Goal: Task Accomplishment & Management: Complete application form

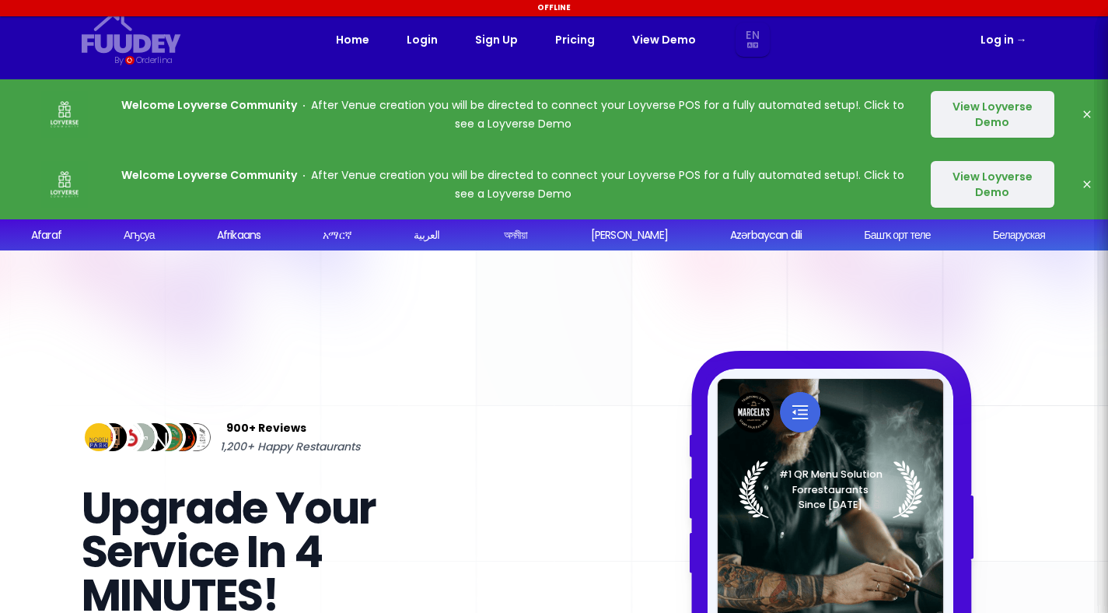
select select "en"
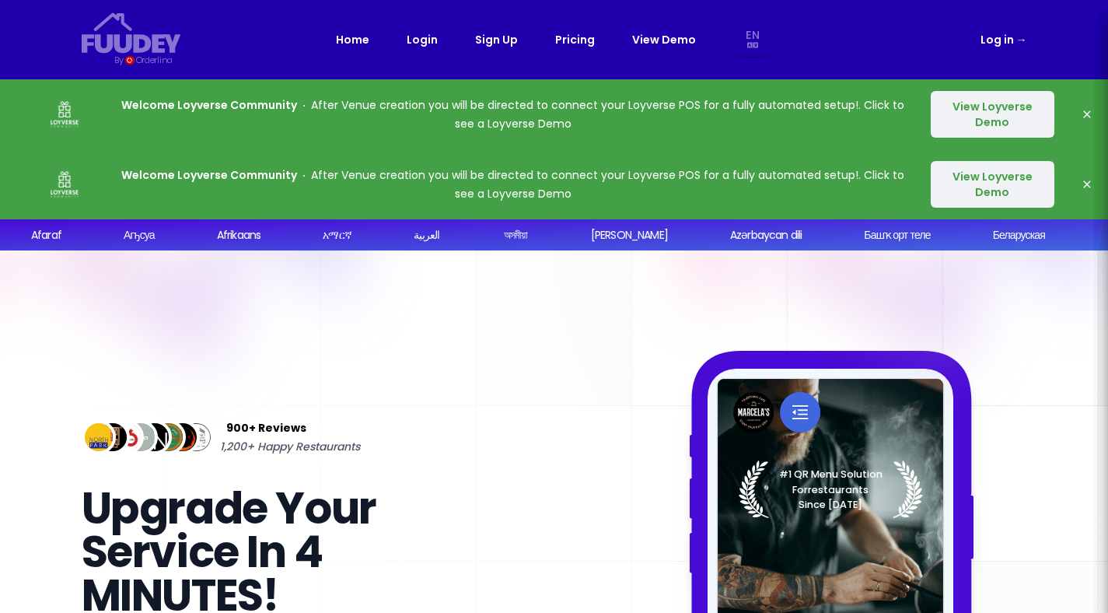
scroll to position [460, 0]
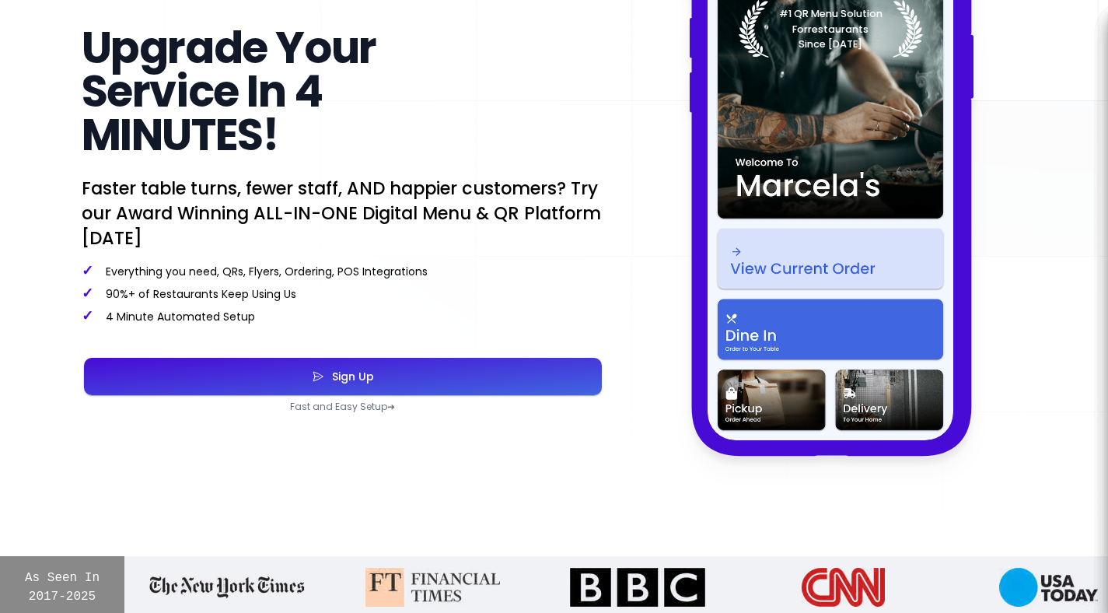
select select "en"
click at [383, 380] on button "Sign Up" at bounding box center [343, 376] width 518 height 37
select select "en"
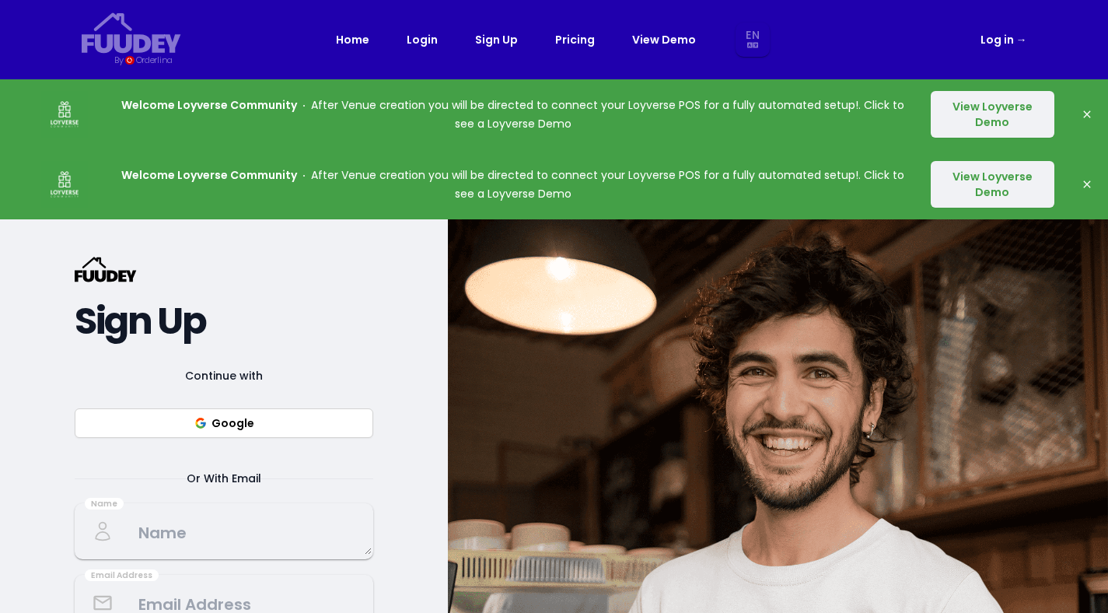
click at [249, 425] on button "Google" at bounding box center [224, 423] width 299 height 30
select select "en"
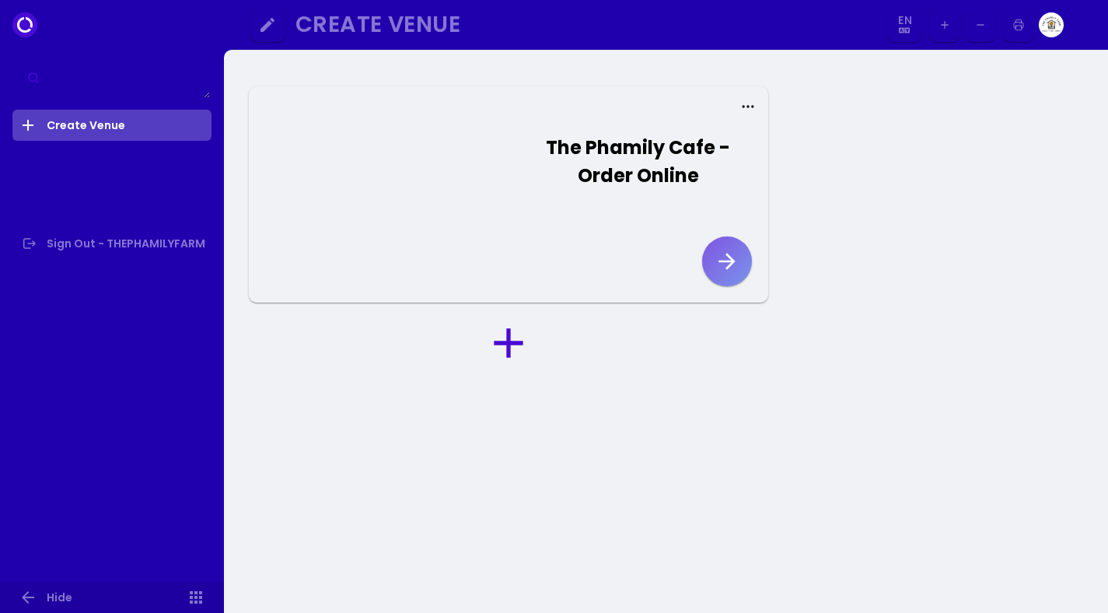
click at [729, 269] on icon "button" at bounding box center [727, 261] width 25 height 25
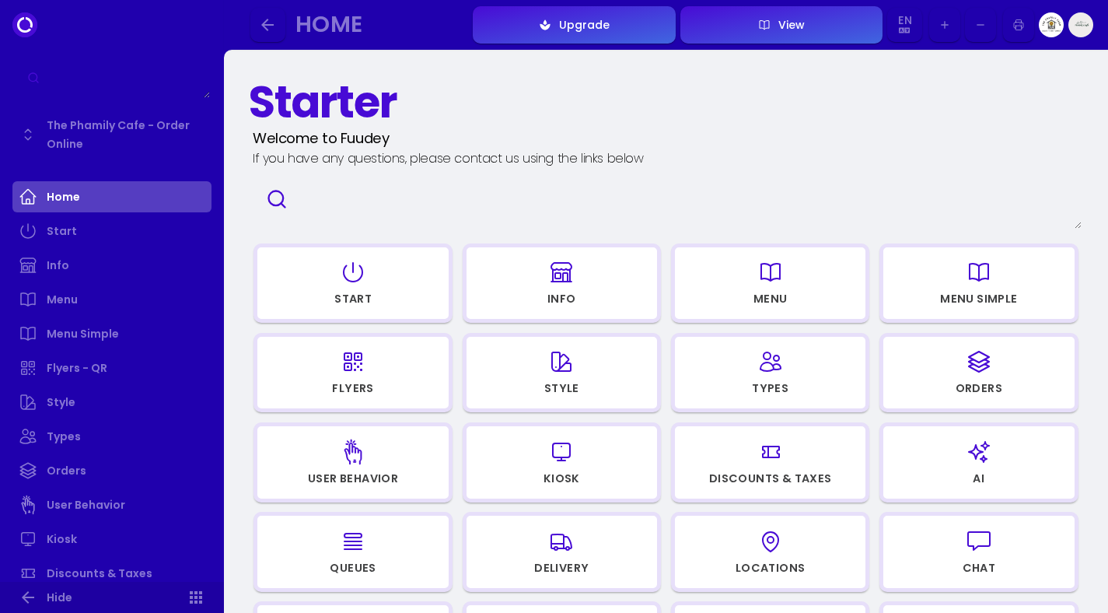
click at [546, 278] on div "button" at bounding box center [562, 272] width 177 height 37
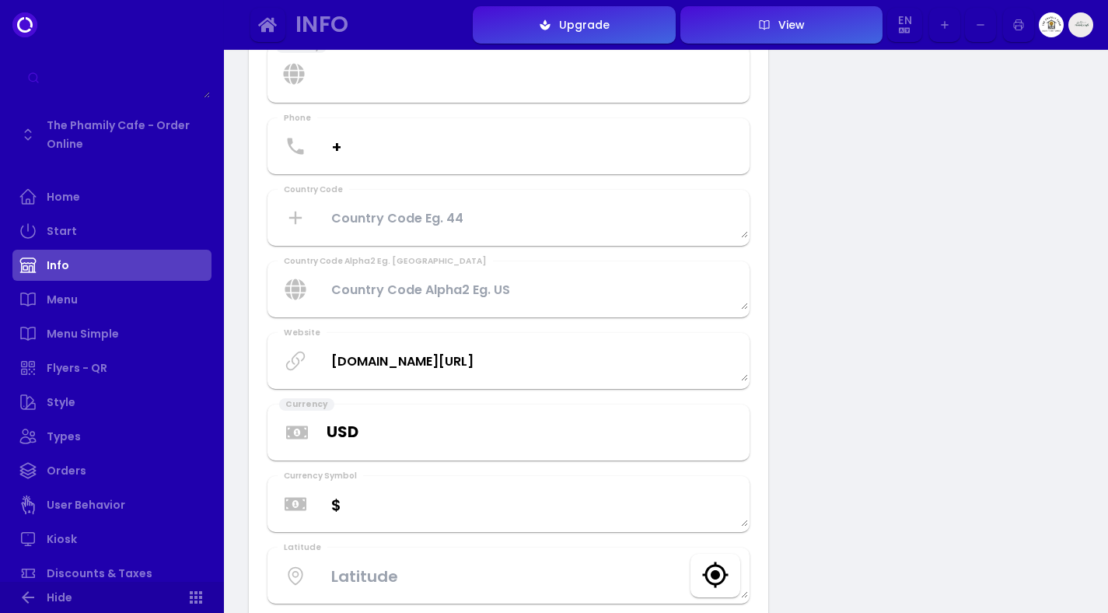
scroll to position [50, 0]
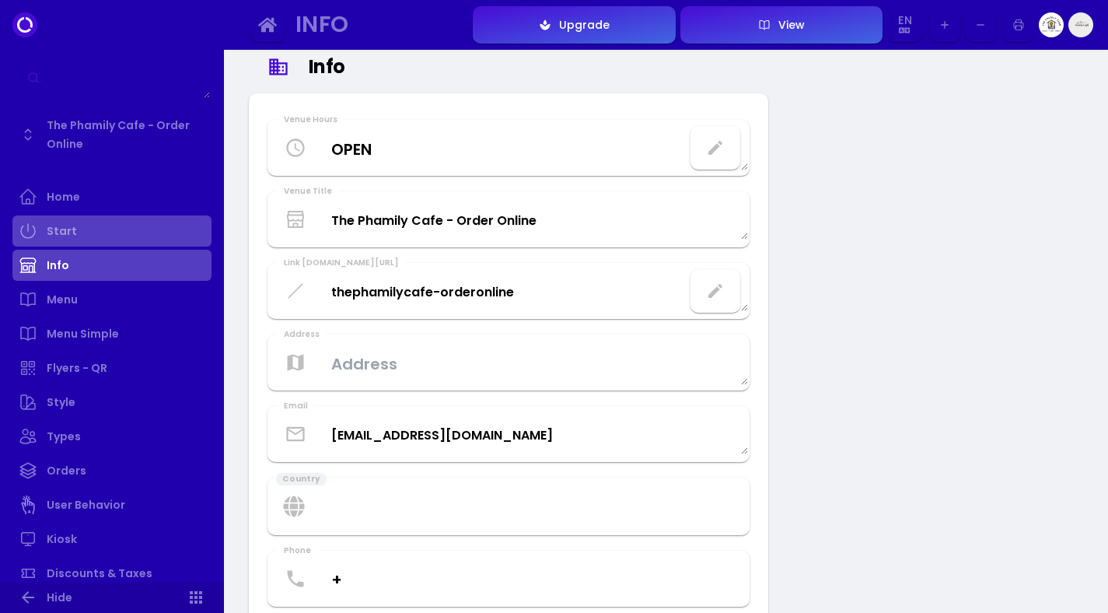
click at [83, 239] on link "Start" at bounding box center [111, 230] width 199 height 31
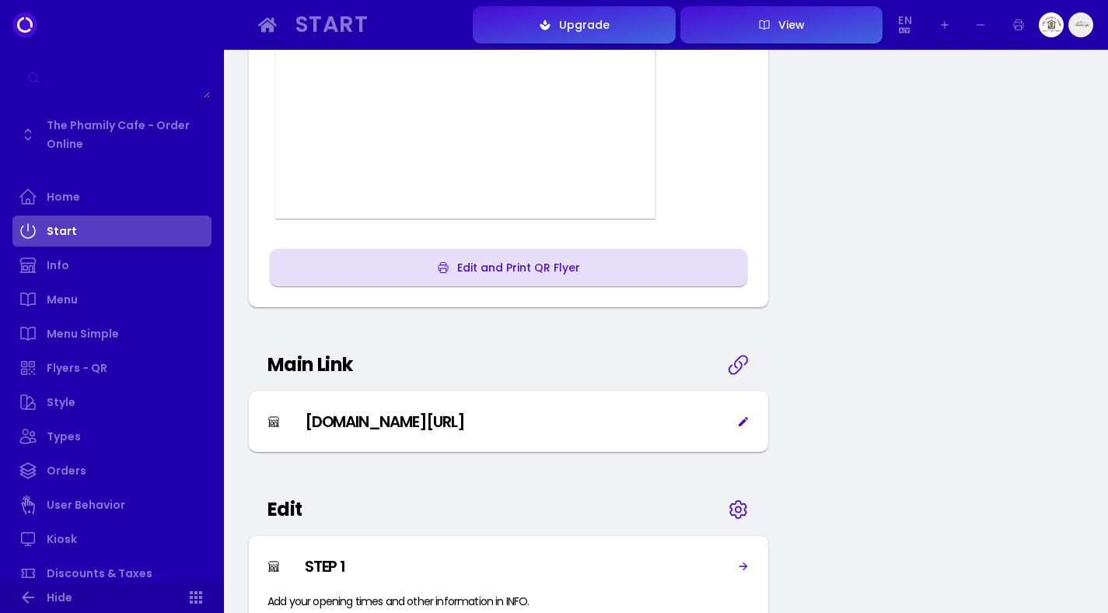
scroll to position [821, 0]
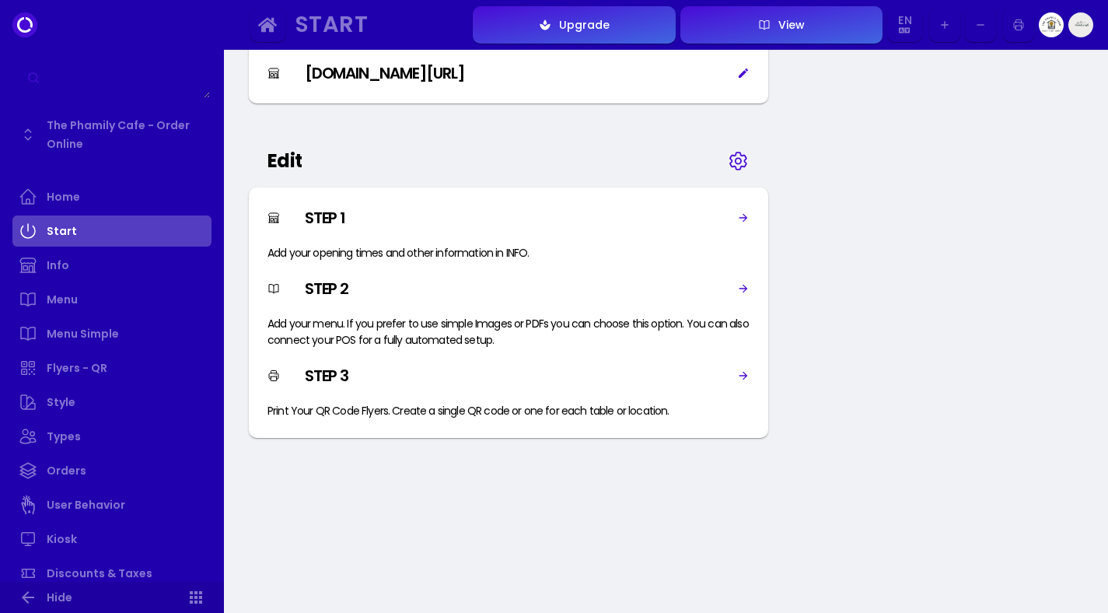
click at [1043, 19] on img at bounding box center [1051, 24] width 25 height 25
click at [1077, 19] on img at bounding box center [1081, 24] width 25 height 25
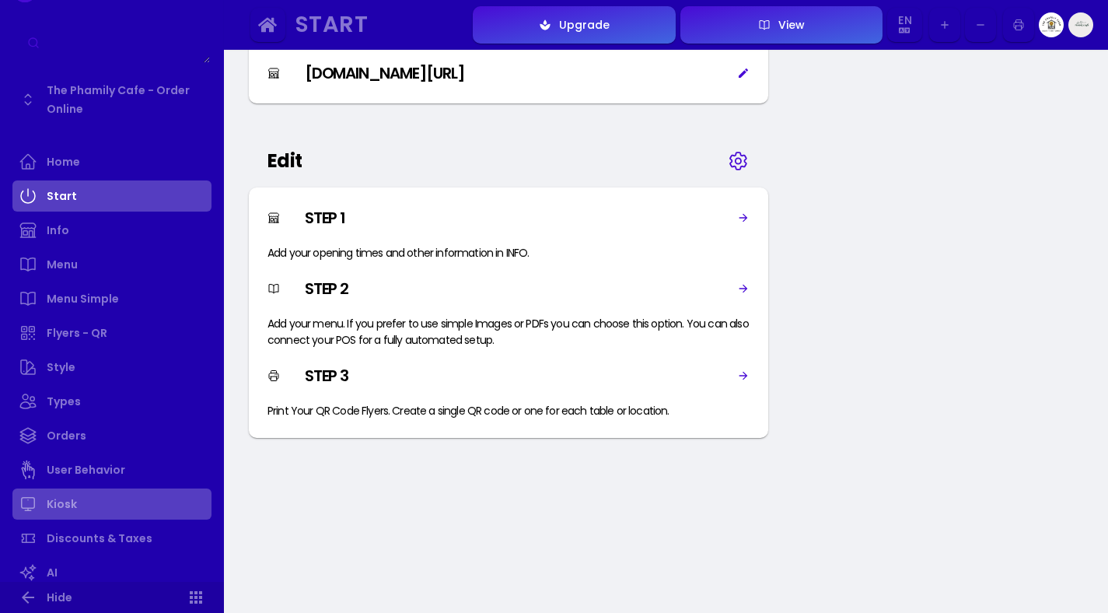
scroll to position [89, 0]
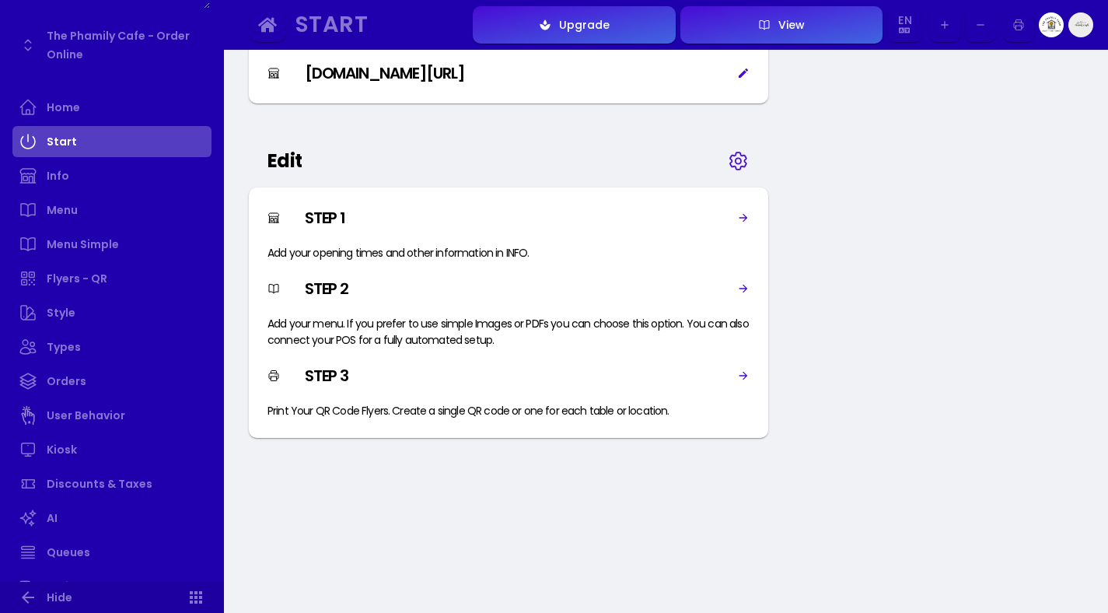
click at [625, 226] on div "STEP 1" at bounding box center [509, 217] width 482 height 23
click at [747, 218] on icon at bounding box center [744, 217] width 9 height 9
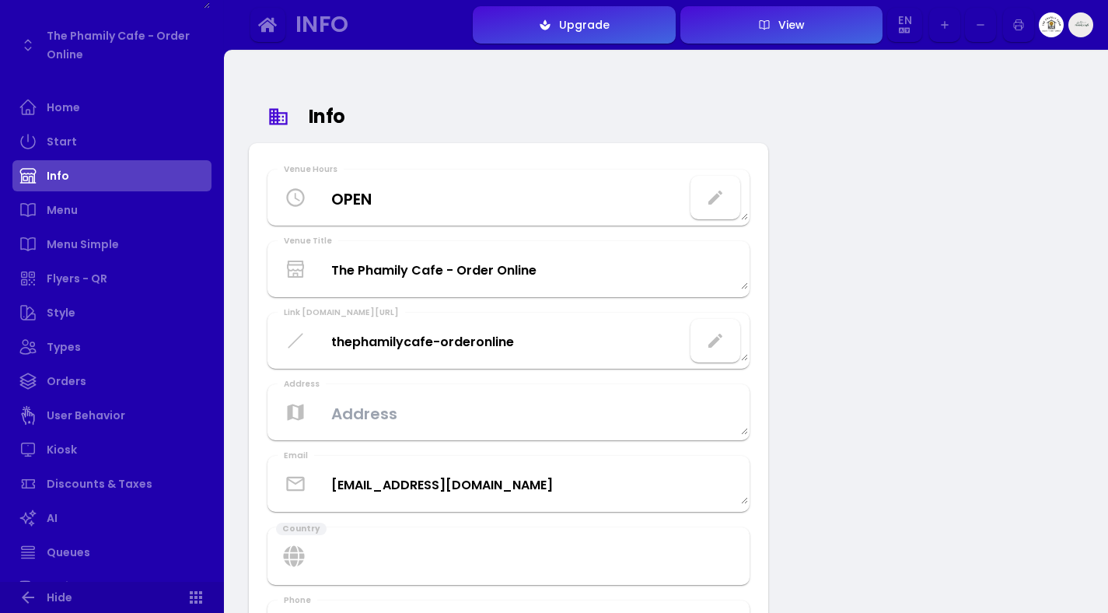
click at [747, 218] on Hours "OPEN" at bounding box center [508, 198] width 479 height 46
click at [716, 193] on icon "button" at bounding box center [715, 197] width 19 height 19
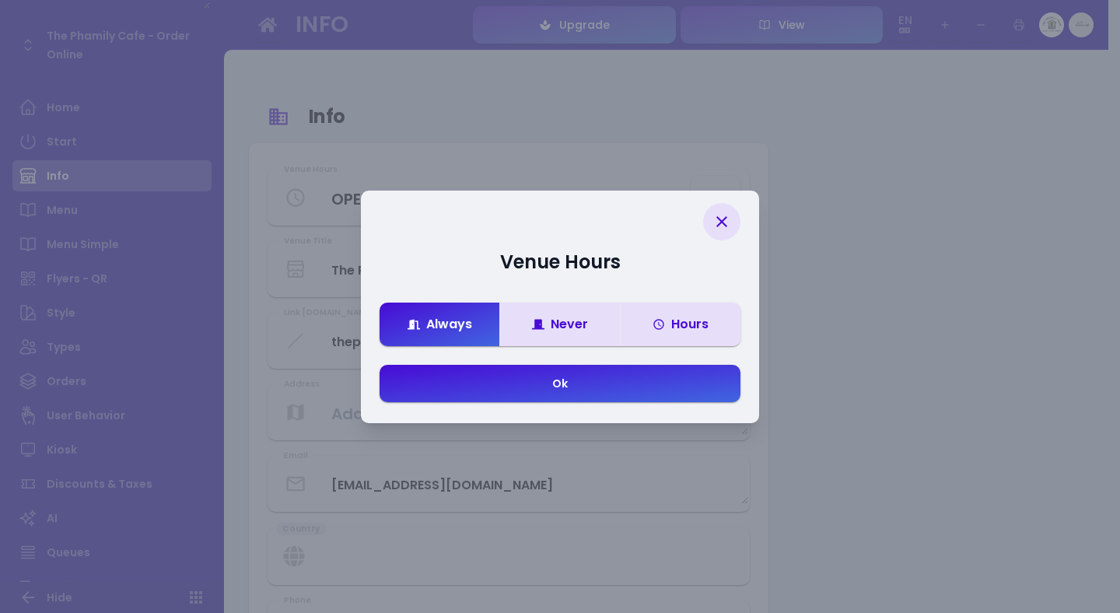
click at [686, 318] on div "Hours" at bounding box center [681, 324] width 56 height 12
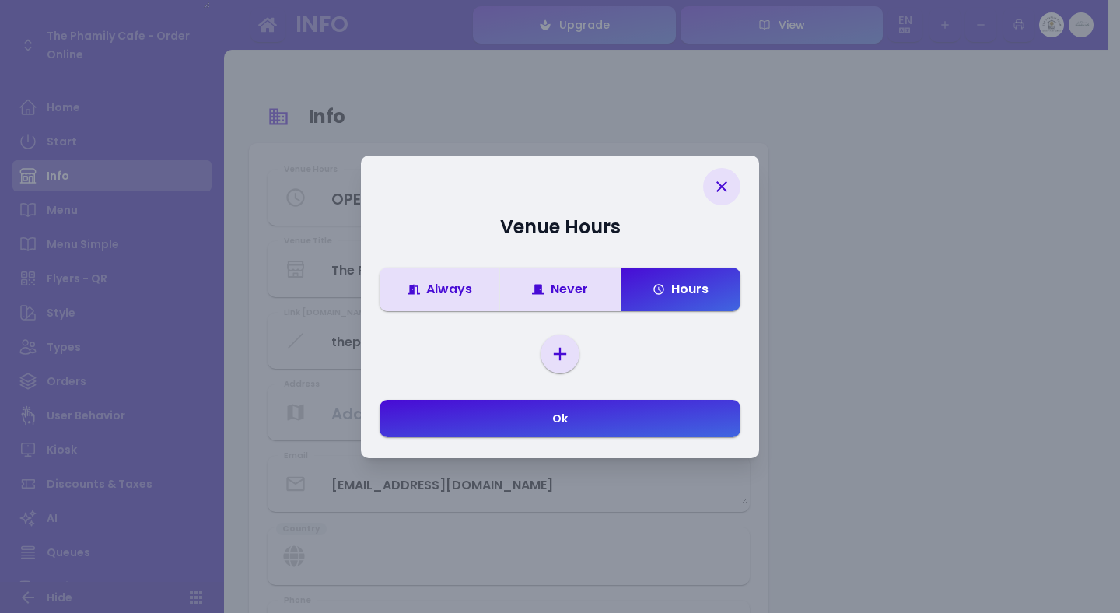
drag, startPoint x: 723, startPoint y: 185, endPoint x: 758, endPoint y: 186, distance: 35.0
click at [723, 185] on icon at bounding box center [721, 186] width 11 height 11
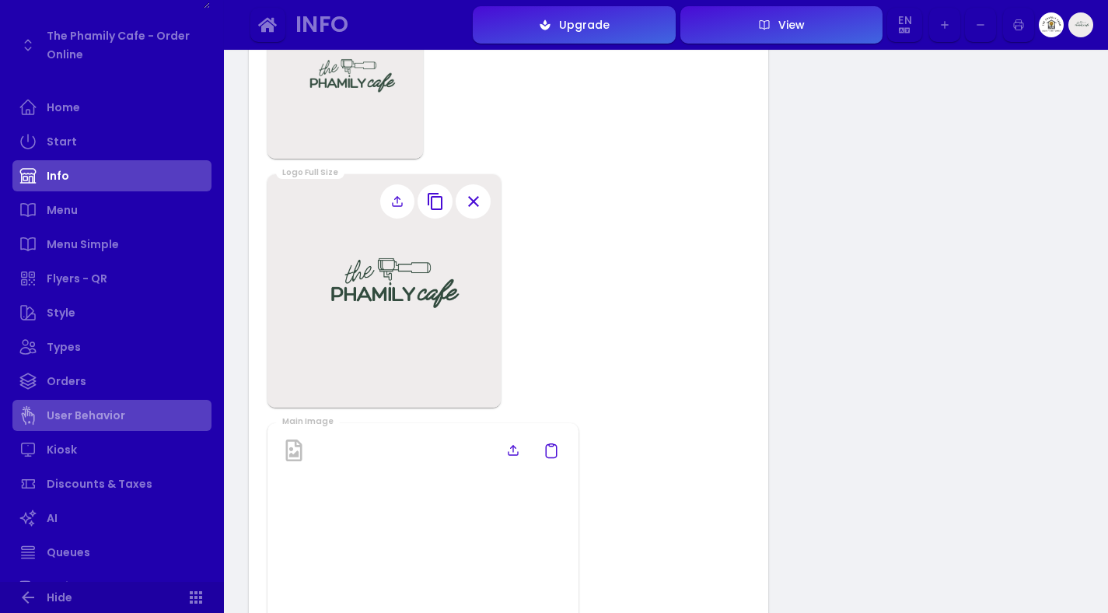
scroll to position [698, 0]
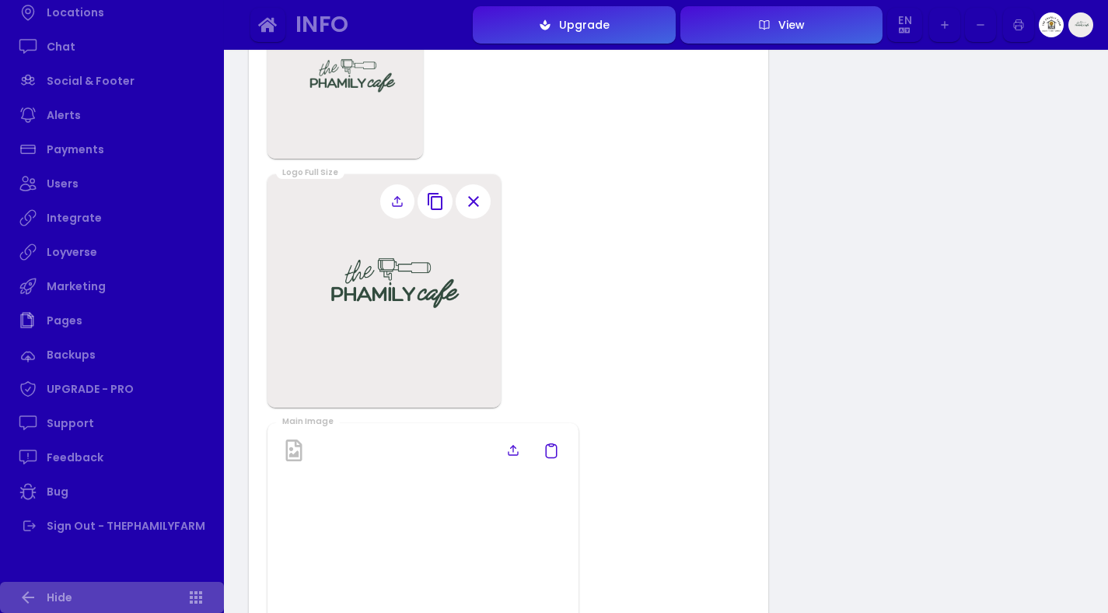
click at [48, 601] on link "Hide" at bounding box center [112, 597] width 224 height 31
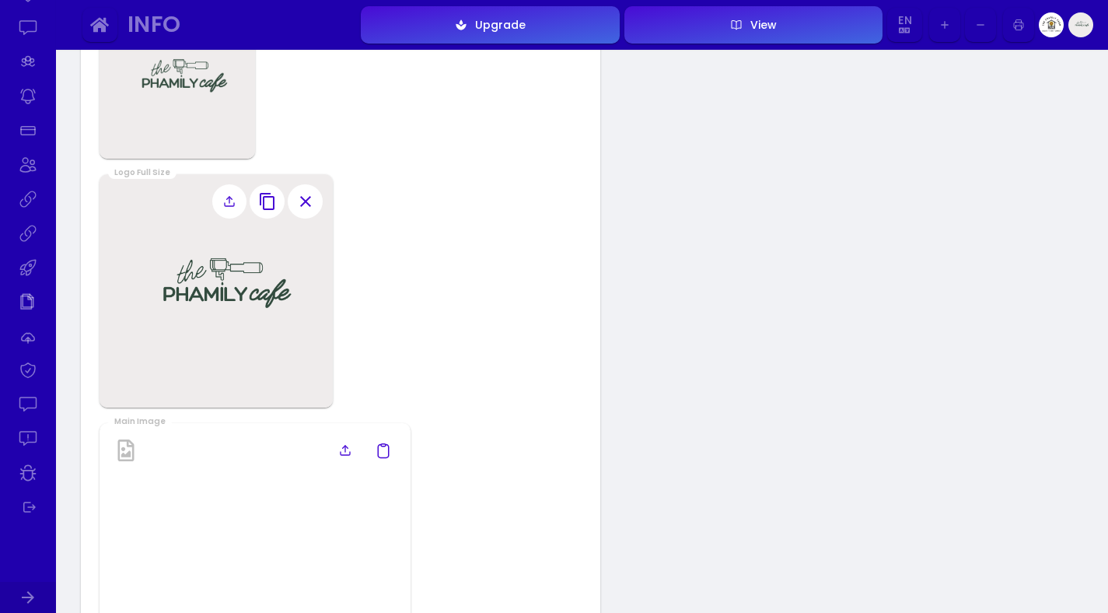
scroll to position [679, 0]
